Goal: Information Seeking & Learning: Learn about a topic

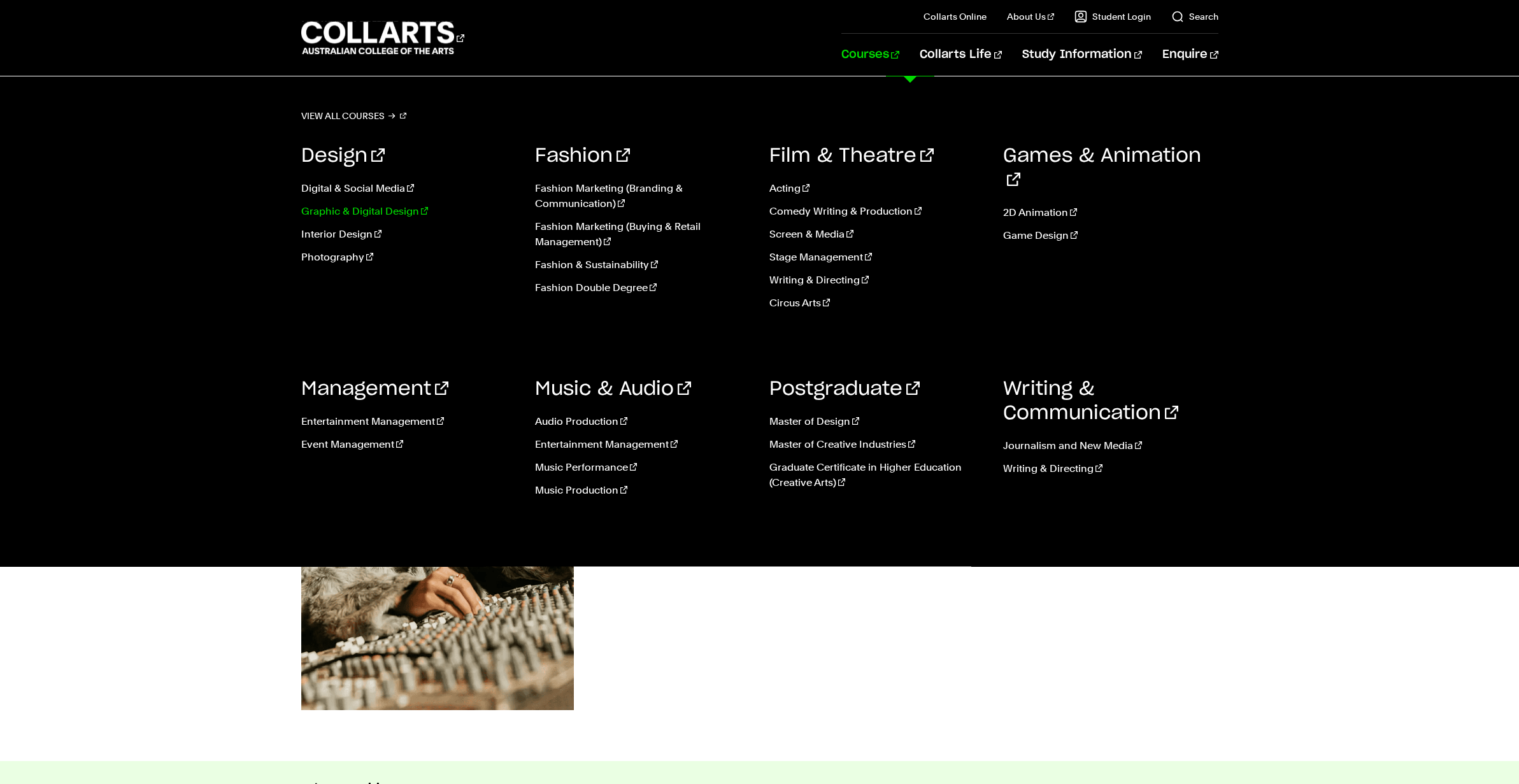
click at [375, 210] on link "Graphic & Digital Design" at bounding box center [409, 211] width 216 height 15
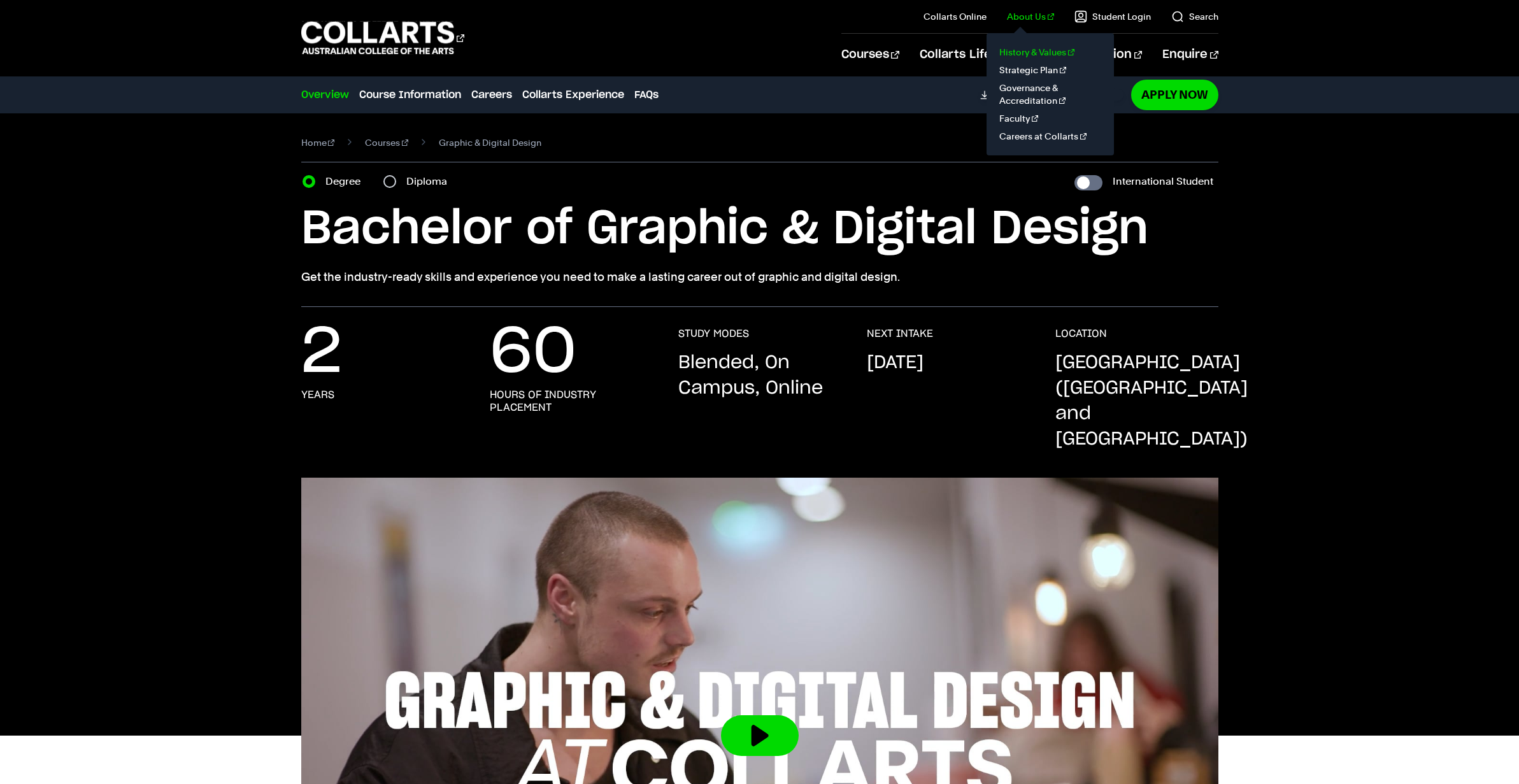
click at [1031, 47] on link "History & Values" at bounding box center [1050, 52] width 107 height 18
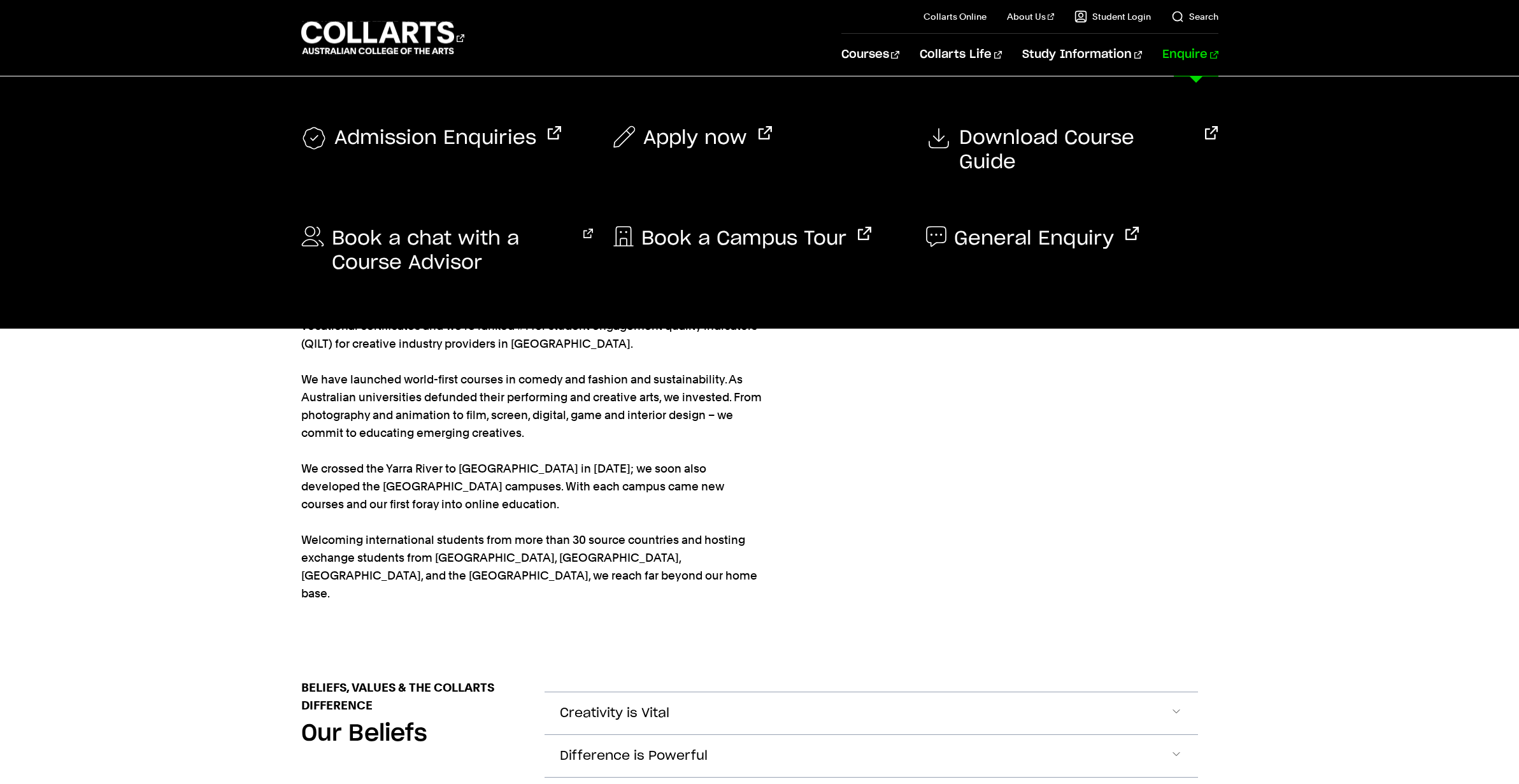
click at [1202, 51] on link "Enquire" at bounding box center [1190, 55] width 55 height 42
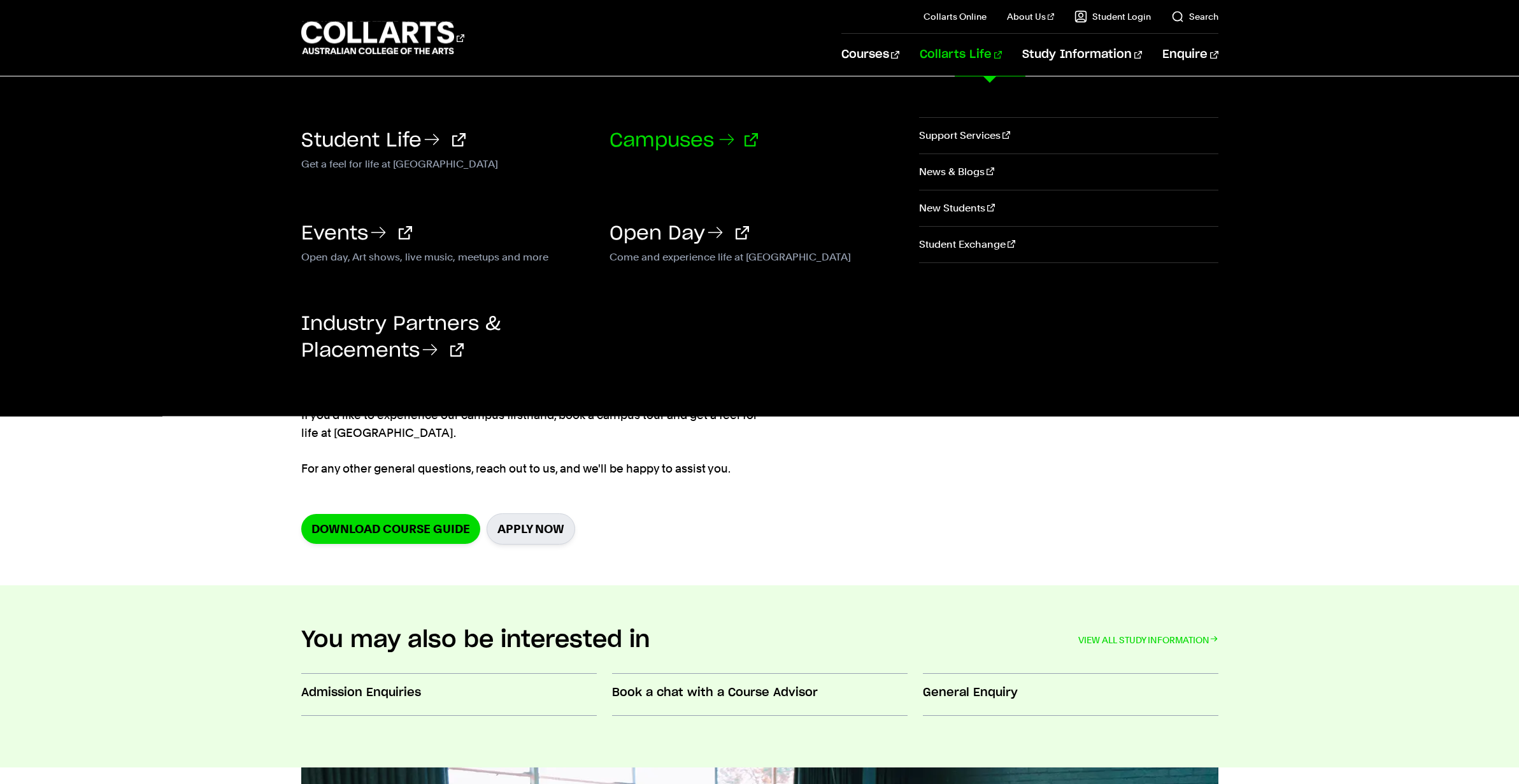
click at [634, 137] on link "Campuses" at bounding box center [684, 141] width 149 height 19
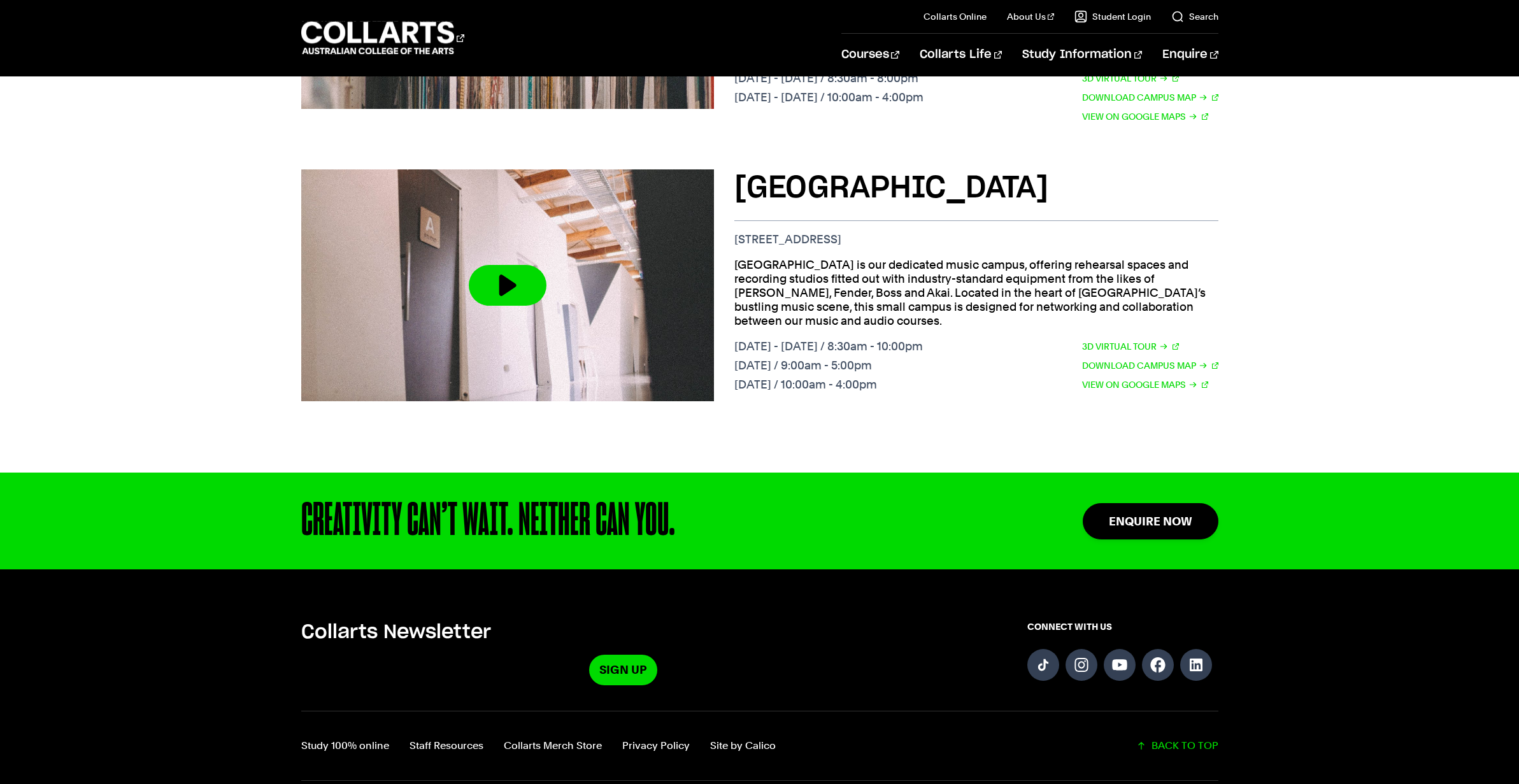
scroll to position [1295, 0]
